Goal: Communication & Community: Answer question/provide support

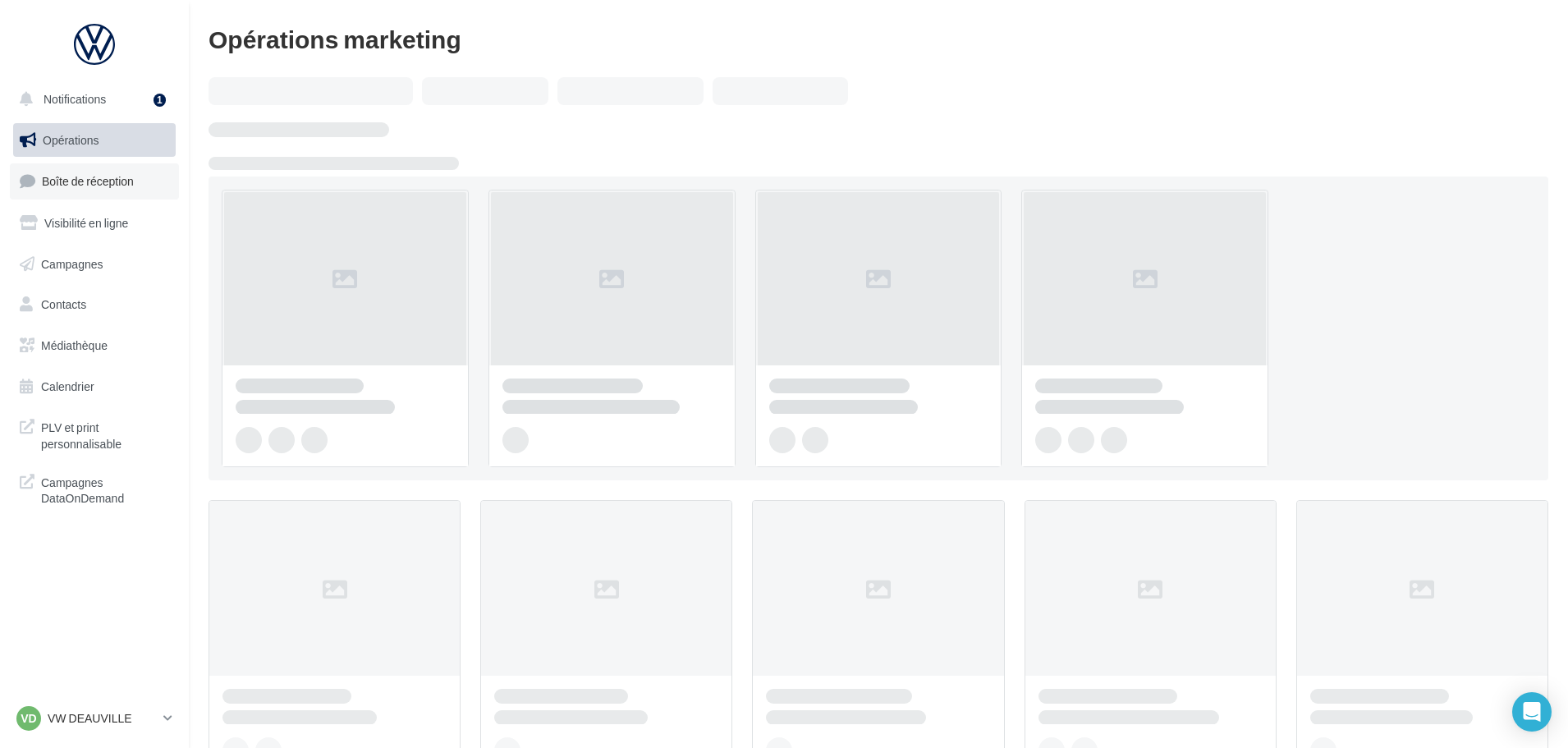
click at [102, 188] on span "Boîte de réception" at bounding box center [88, 181] width 92 height 14
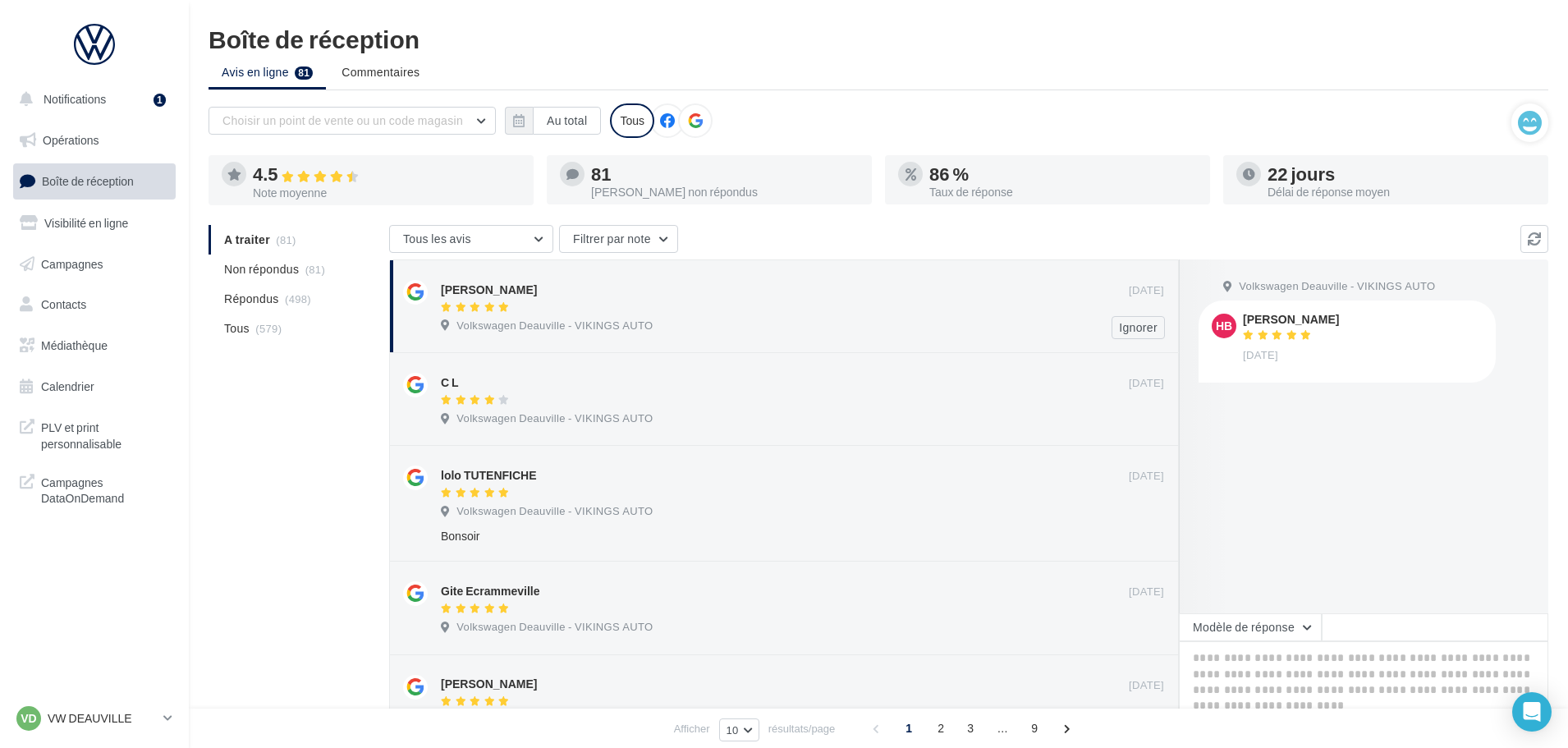
click at [736, 319] on div "Volkswagen Deauville - VIKINGS AUTO" at bounding box center [802, 327] width 723 height 18
click at [1261, 645] on textarea at bounding box center [1364, 692] width 370 height 101
click at [1264, 639] on button "Modèle de réponse" at bounding box center [1251, 627] width 143 height 28
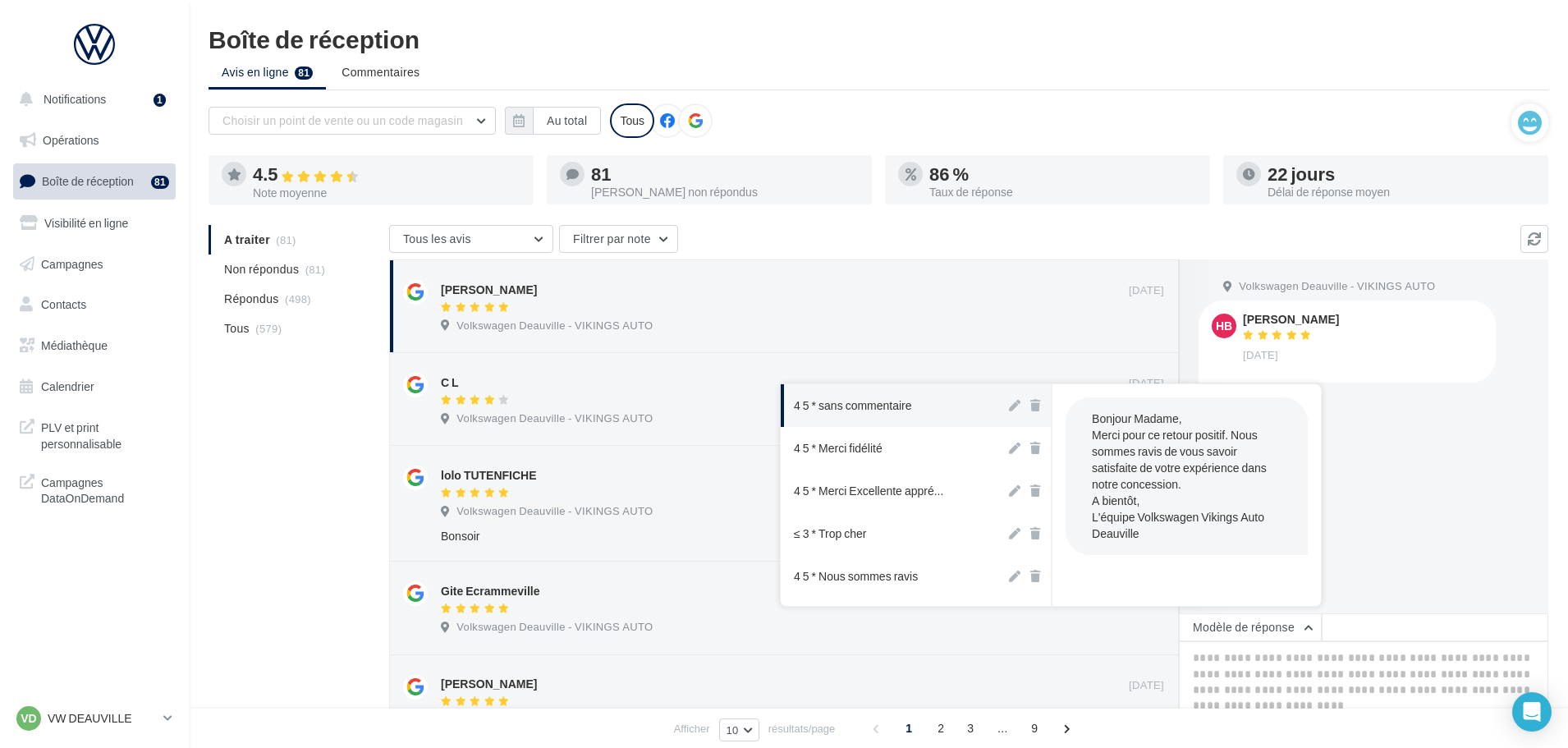
click at [894, 415] on button "4 5 * sans commentaire" at bounding box center [894, 406] width 225 height 43
type textarea "**********"
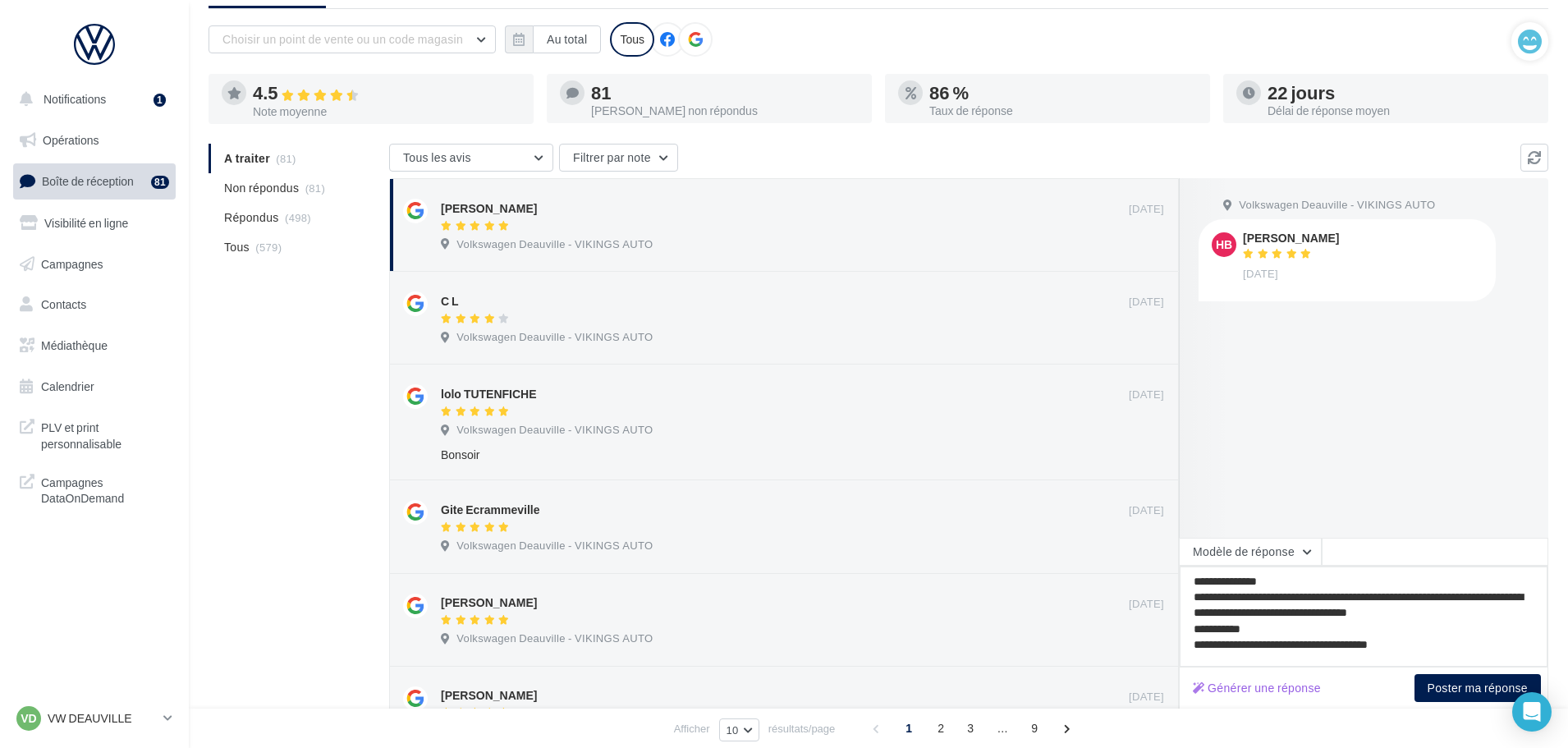
scroll to position [82, 0]
click at [1460, 677] on button "Poster ma réponse" at bounding box center [1478, 687] width 126 height 28
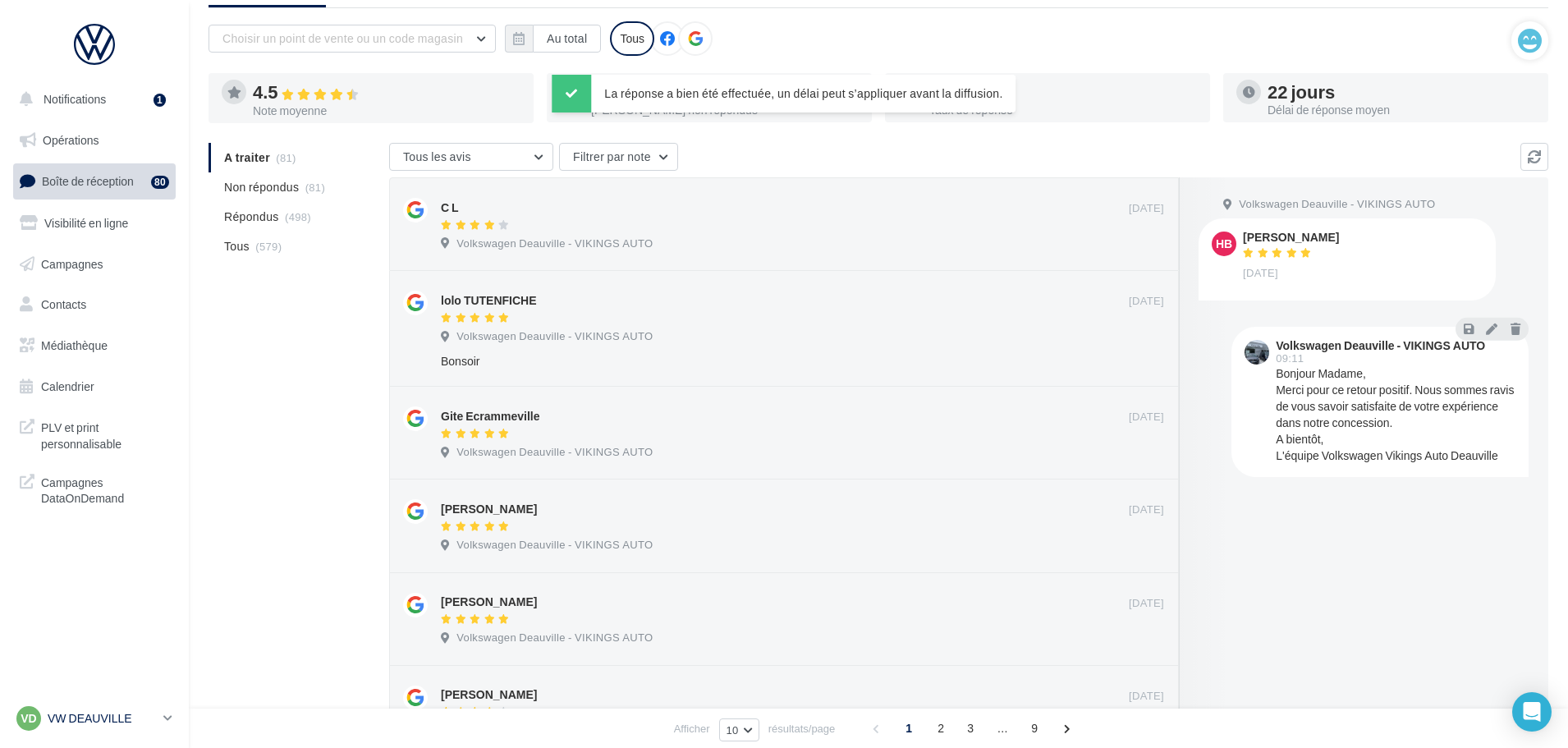
click at [138, 721] on p "VW DEAUVILLE" at bounding box center [101, 718] width 109 height 16
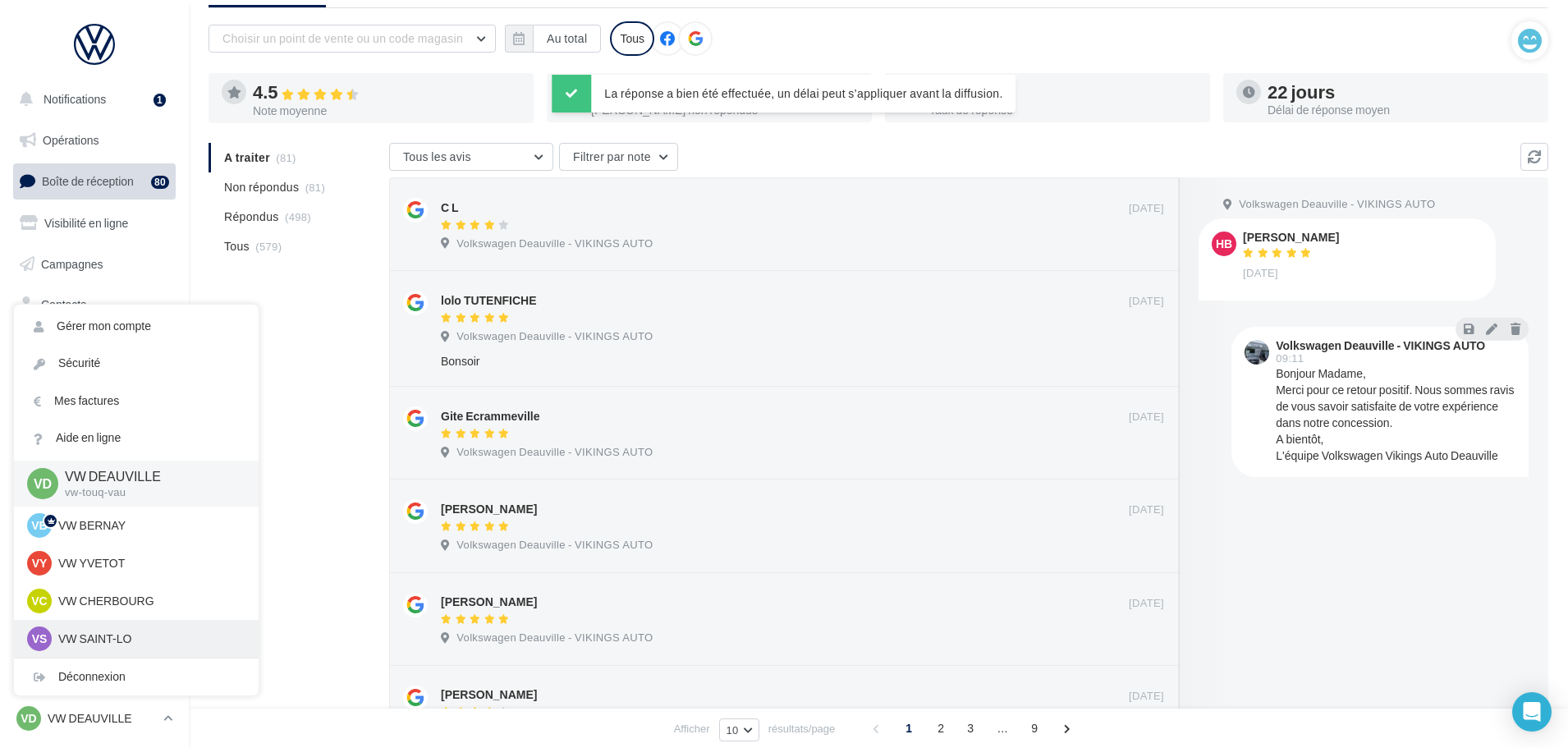
click at [126, 642] on p "VW SAINT-LO" at bounding box center [149, 638] width 181 height 16
